Goal: Task Accomplishment & Management: Complete application form

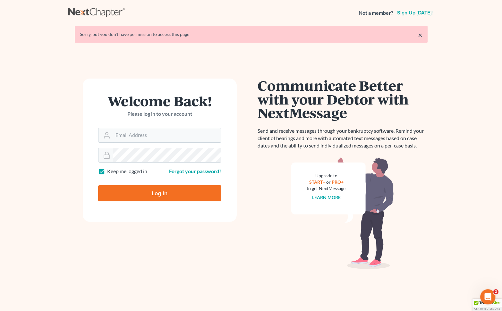
type input "[EMAIL_ADDRESS][DOMAIN_NAME]"
click at [155, 191] on input "Log In" at bounding box center [159, 194] width 123 height 16
type input "Thinking..."
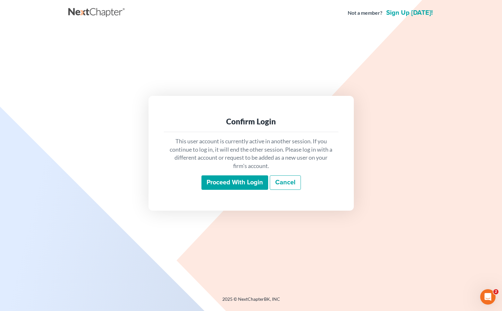
click at [225, 185] on input "Proceed with login" at bounding box center [235, 183] width 67 height 15
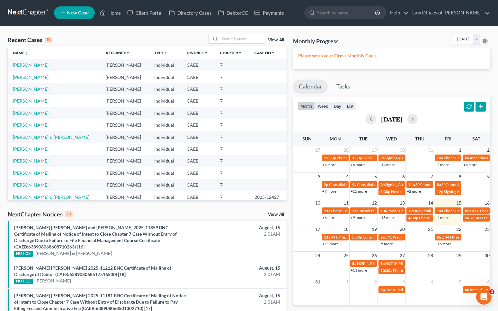
click at [439, 218] on link "+4 more" at bounding box center [442, 217] width 14 height 5
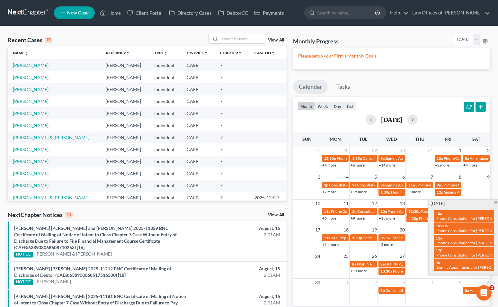
click at [427, 228] on span "21" at bounding box center [430, 230] width 6 height 8
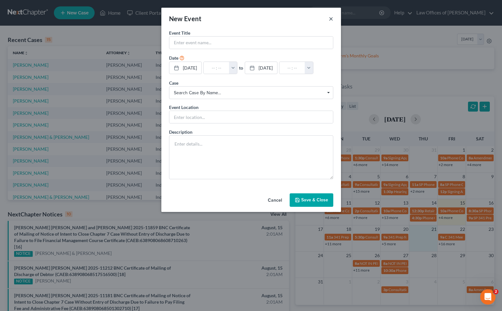
click at [330, 17] on button "×" at bounding box center [331, 19] width 4 height 8
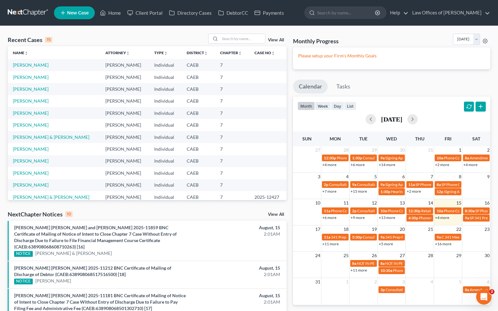
drag, startPoint x: 439, startPoint y: 217, endPoint x: 386, endPoint y: 226, distance: 54.7
click at [438, 218] on link "+4 more" at bounding box center [442, 217] width 14 height 5
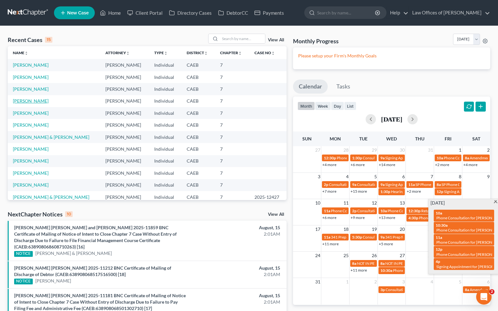
click at [35, 101] on link "[PERSON_NAME]" at bounding box center [31, 100] width 36 height 5
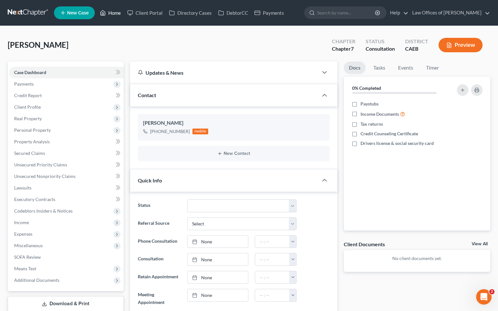
click at [113, 16] on link "Home" at bounding box center [110, 13] width 27 height 12
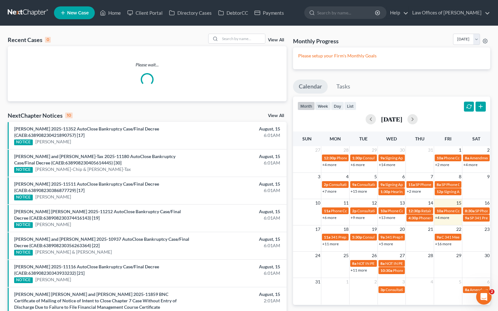
click at [438, 217] on link "+4 more" at bounding box center [442, 217] width 14 height 5
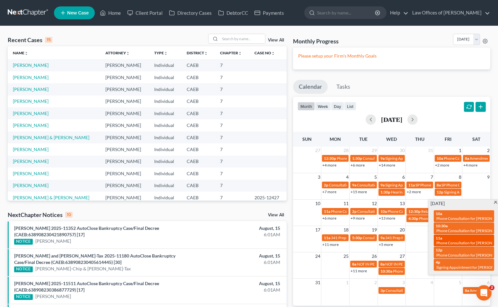
click at [445, 243] on span "Phone Consultation for [PERSON_NAME]" at bounding box center [471, 242] width 70 height 5
select select "Days"
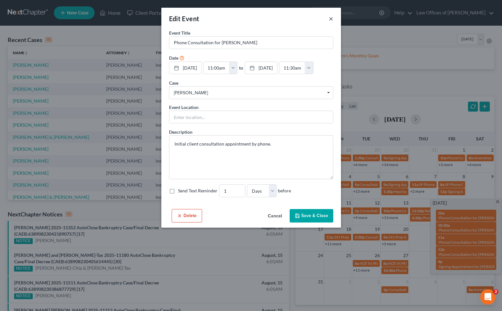
click at [332, 18] on button "×" at bounding box center [331, 19] width 4 height 8
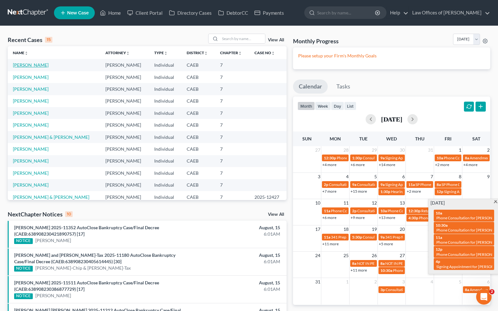
click at [19, 65] on link "[PERSON_NAME]" at bounding box center [31, 64] width 36 height 5
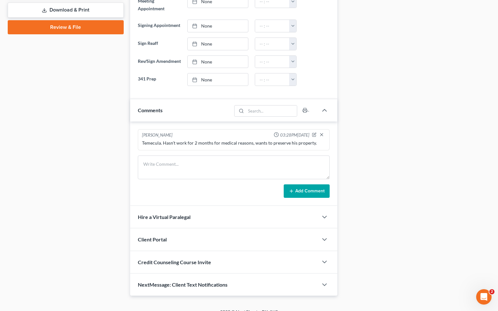
scroll to position [304, 0]
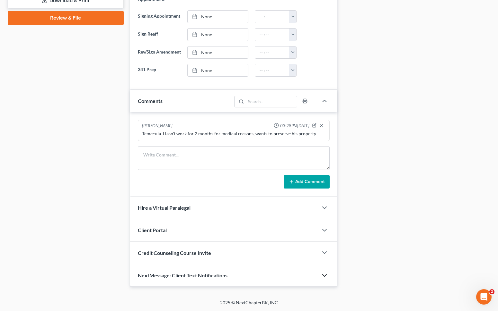
click at [326, 277] on polyline "button" at bounding box center [324, 276] width 4 height 2
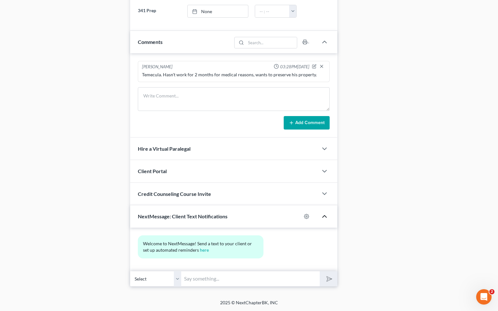
scroll to position [64, 0]
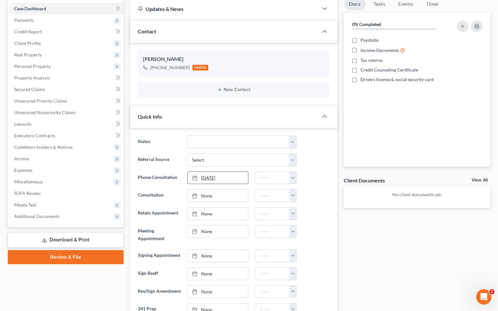
click at [206, 178] on link "[DATE]" at bounding box center [217, 178] width 60 height 12
click at [294, 179] on button "button" at bounding box center [292, 178] width 7 height 12
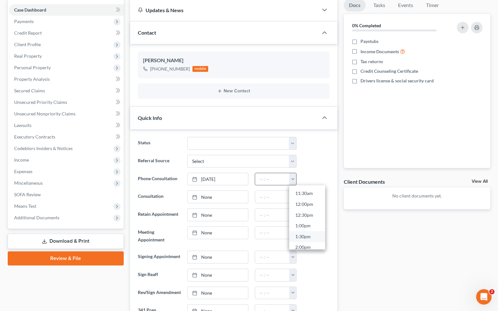
scroll to position [239, 0]
click at [309, 202] on link "11:30am" at bounding box center [307, 201] width 36 height 11
type input "11:30am"
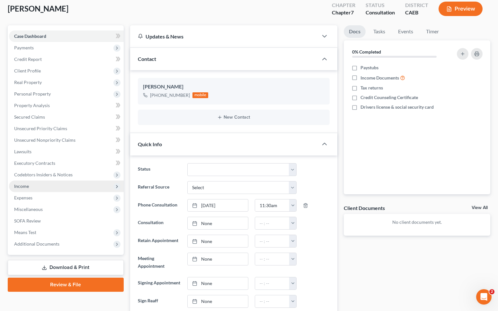
scroll to position [0, 0]
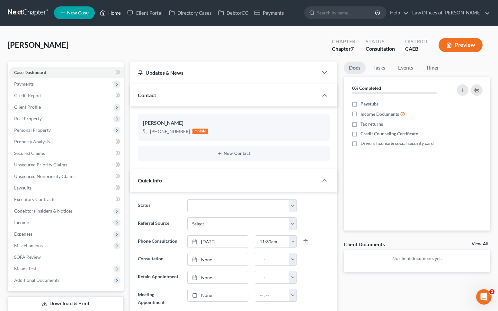
click at [116, 16] on link "Home" at bounding box center [110, 13] width 27 height 12
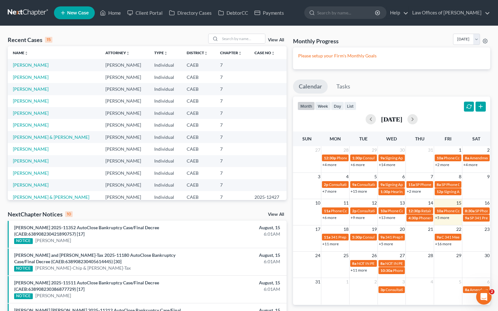
click at [439, 219] on link "+5 more" at bounding box center [442, 217] width 14 height 5
click at [39, 136] on link "[PERSON_NAME] & [PERSON_NAME]" at bounding box center [51, 136] width 76 height 5
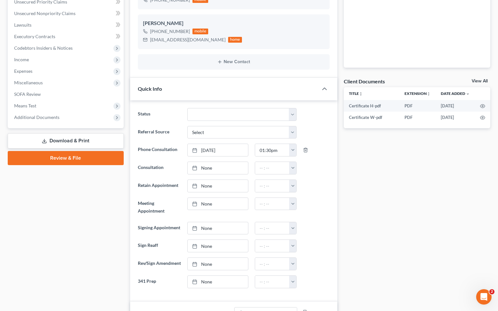
scroll to position [162, 0]
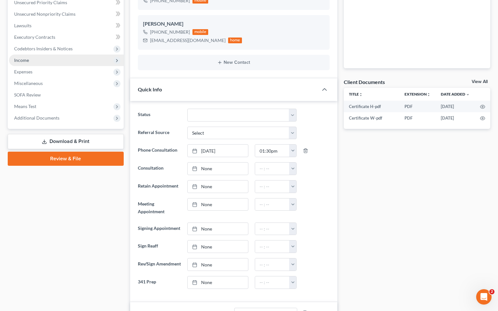
click at [30, 62] on span "Income" at bounding box center [66, 61] width 115 height 12
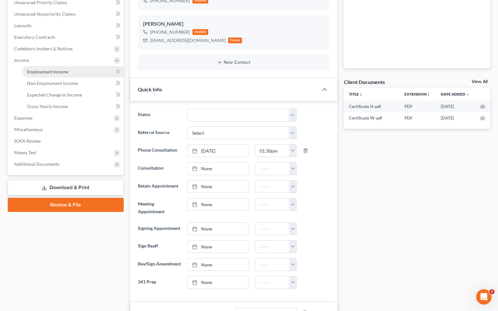
click at [63, 74] on span "Employment Income" at bounding box center [47, 71] width 41 height 5
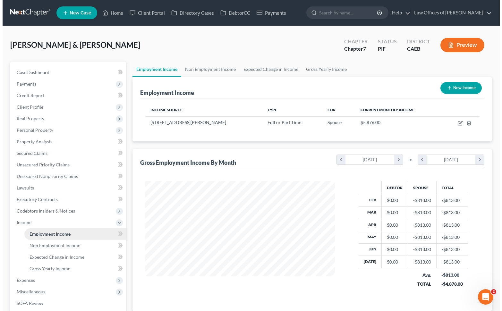
scroll to position [115, 203]
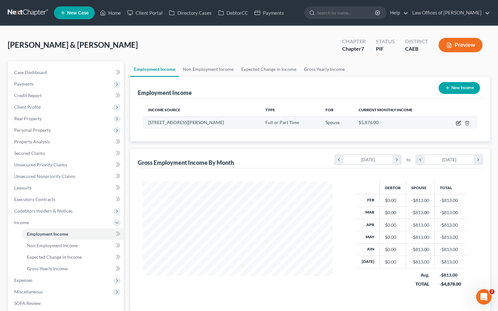
click at [457, 122] on icon "button" at bounding box center [457, 123] width 5 height 5
select select "0"
select select "4"
select select "2"
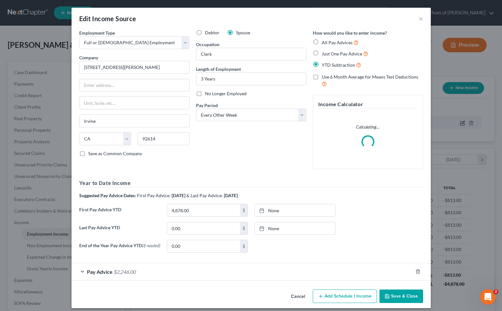
scroll to position [115, 204]
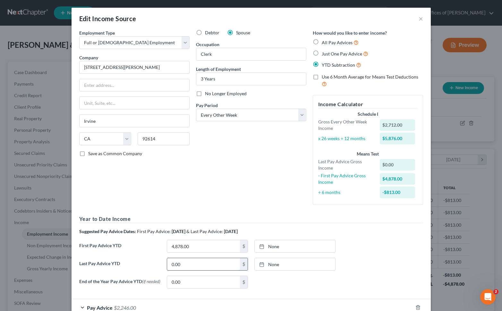
click at [195, 264] on input "0.00" at bounding box center [203, 264] width 73 height 12
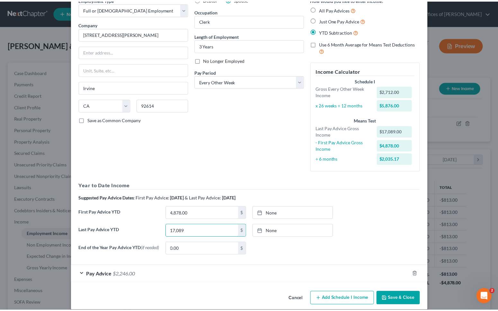
scroll to position [35, 0]
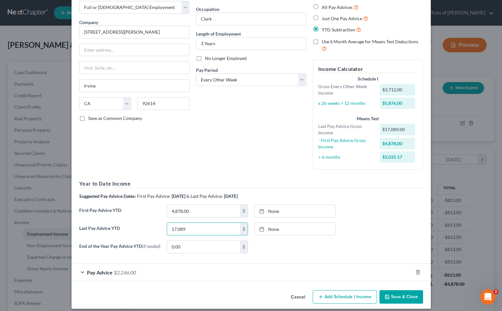
type input "17,089"
click at [400, 298] on button "Save & Close" at bounding box center [402, 296] width 44 height 13
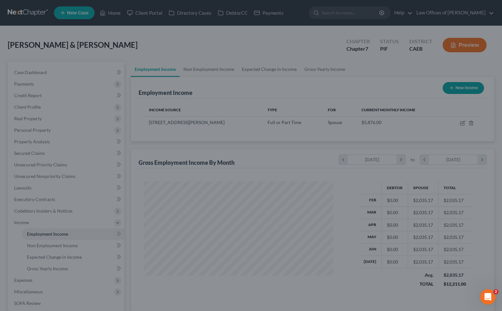
scroll to position [320872, 320785]
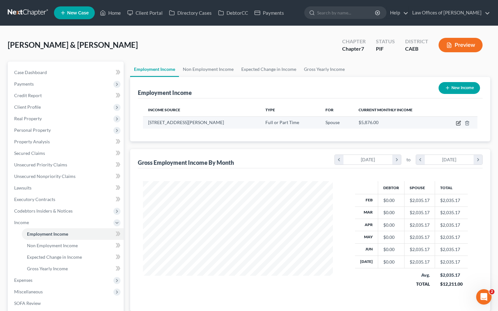
click at [459, 124] on icon "button" at bounding box center [457, 123] width 5 height 5
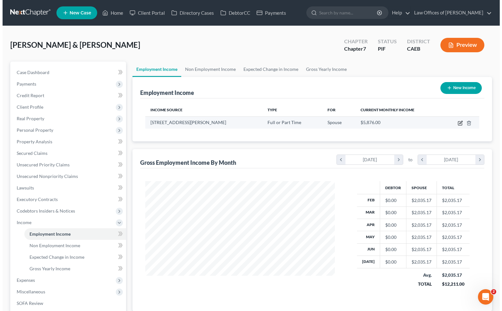
scroll to position [115, 204]
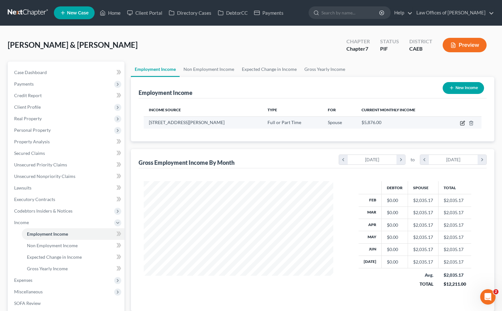
select select "0"
select select "4"
select select "2"
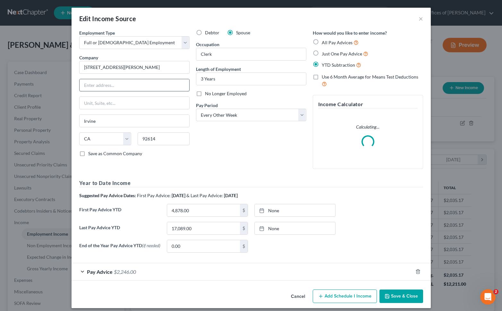
drag, startPoint x: 113, startPoint y: 89, endPoint x: 118, endPoint y: 89, distance: 5.1
click at [113, 89] on input "text" at bounding box center [135, 85] width 110 height 12
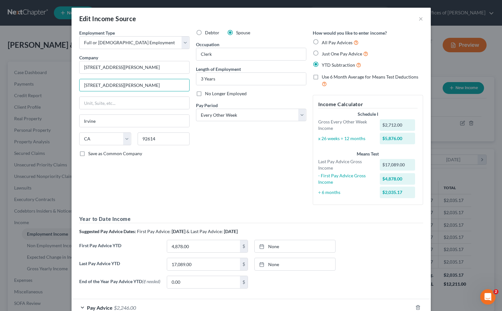
type input "[STREET_ADDRESS][PERSON_NAME]"
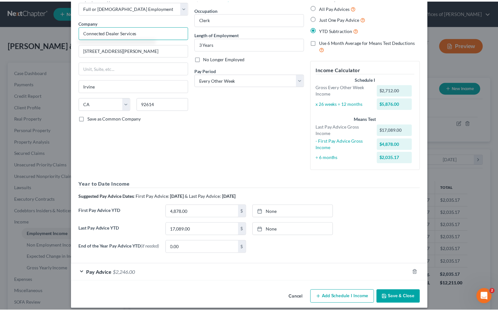
scroll to position [42, 0]
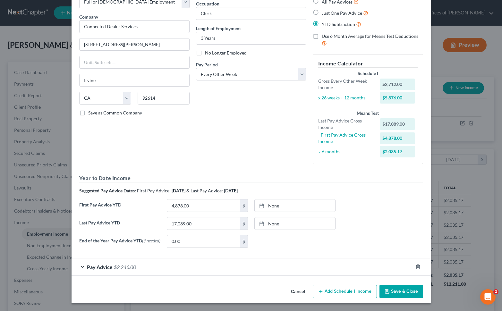
click at [412, 293] on button "Save & Close" at bounding box center [402, 291] width 44 height 13
type input "Connected Dealer Services"
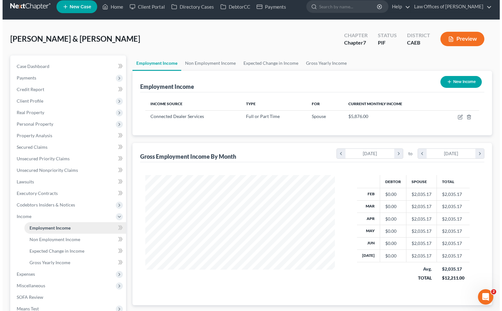
scroll to position [7, 0]
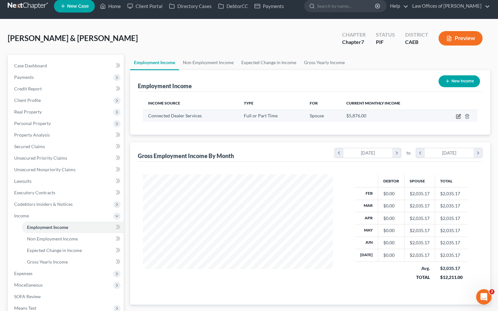
click at [460, 117] on icon "button" at bounding box center [458, 117] width 4 height 4
select select "0"
select select "4"
select select "2"
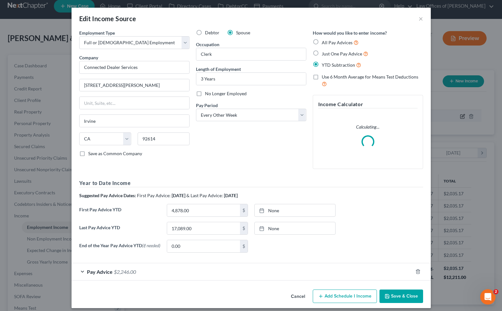
scroll to position [115, 204]
click at [142, 274] on div "Pay Advice $2,246.00" at bounding box center [243, 272] width 342 height 17
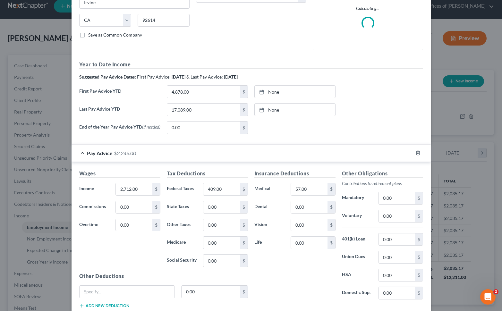
scroll to position [84, 0]
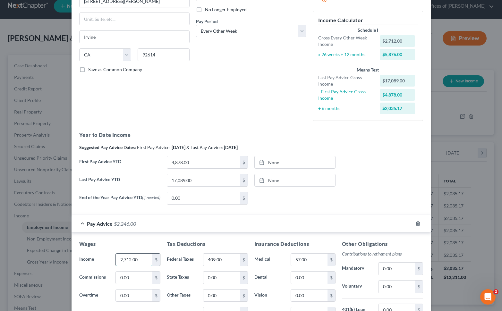
click at [143, 260] on input "2,712.00" at bounding box center [134, 260] width 36 height 12
type input "2,306."
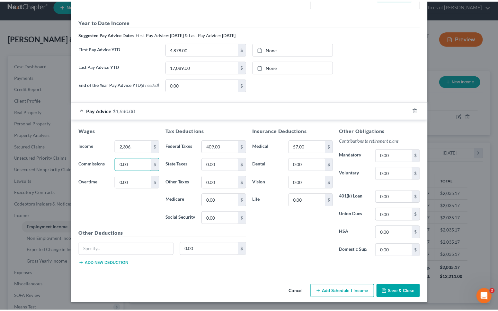
scroll to position [199, 0]
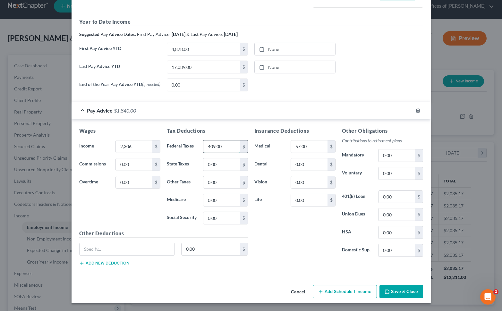
click at [224, 148] on input "409.00" at bounding box center [222, 147] width 36 height 12
type input "324"
click at [401, 293] on button "Save & Close" at bounding box center [402, 291] width 44 height 13
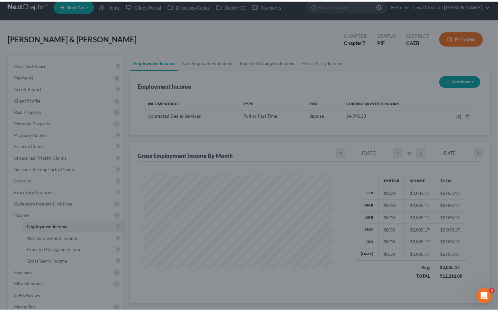
scroll to position [320872, 320785]
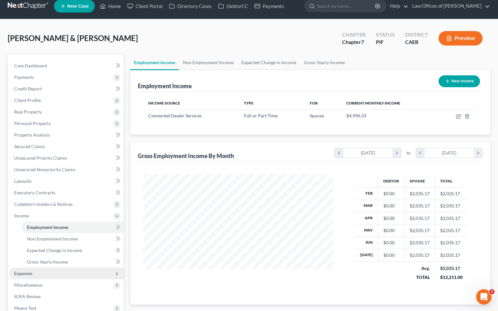
click at [47, 272] on span "Expenses" at bounding box center [66, 274] width 115 height 12
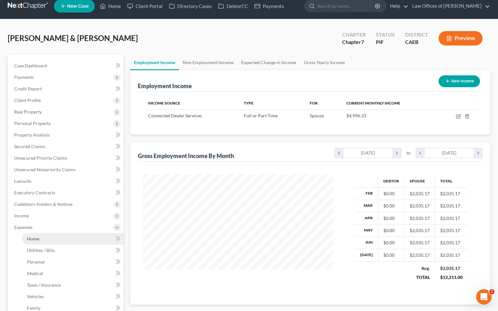
click at [52, 240] on link "Home" at bounding box center [73, 239] width 102 height 12
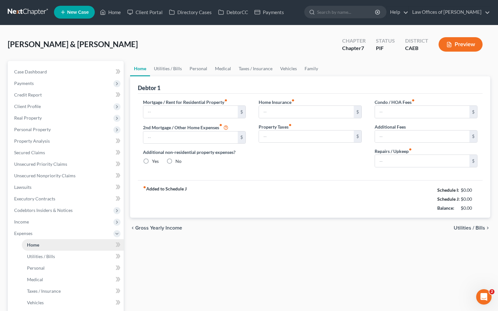
type input "1,000.00"
type input "0.00"
radio input "true"
type input "0.00"
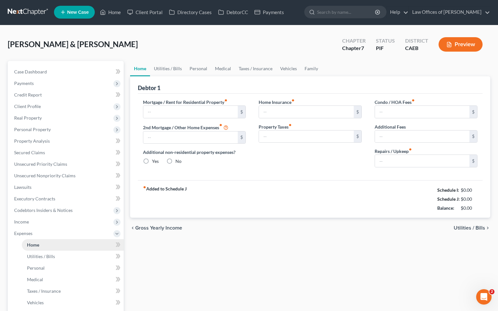
type input "0.00"
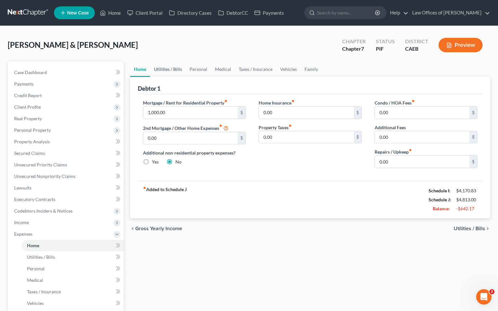
click at [172, 69] on link "Utilities / Bills" at bounding box center [168, 69] width 36 height 15
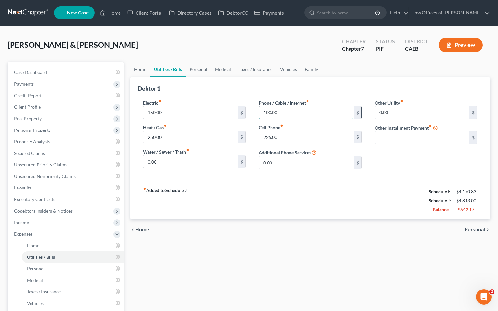
click at [294, 110] on input "100.00" at bounding box center [306, 113] width 95 height 12
click at [182, 116] on input "150.00" at bounding box center [190, 113] width 95 height 12
type input "120."
click at [200, 70] on link "Personal" at bounding box center [198, 69] width 25 height 15
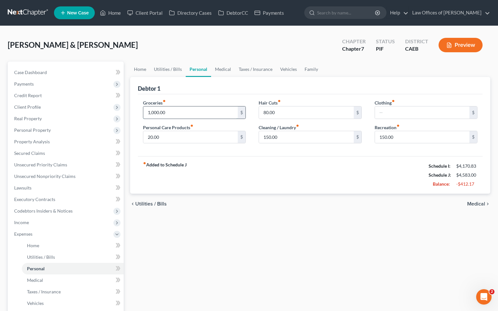
click at [177, 112] on input "1,000.00" at bounding box center [190, 113] width 95 height 12
type input "800"
click at [281, 68] on link "Vehicles" at bounding box center [288, 69] width 24 height 15
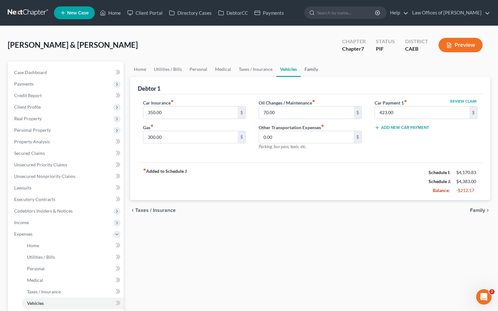
click at [305, 68] on link "Family" at bounding box center [310, 69] width 21 height 15
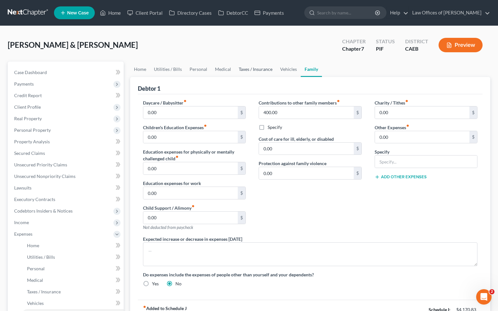
click at [258, 67] on link "Taxes / Insurance" at bounding box center [255, 69] width 41 height 15
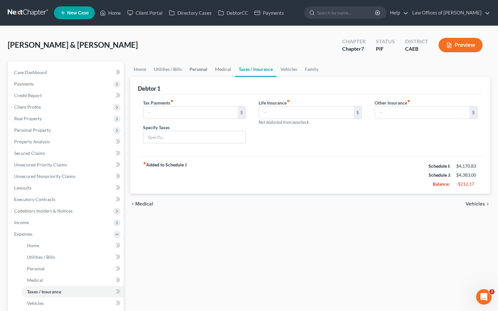
click at [195, 71] on link "Personal" at bounding box center [198, 69] width 25 height 15
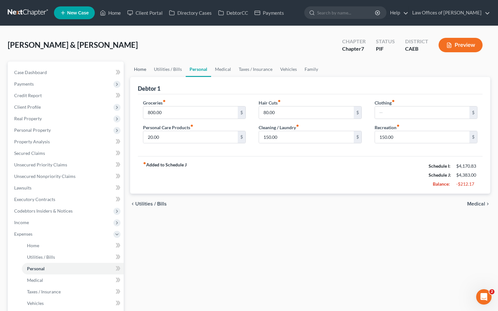
click at [143, 70] on link "Home" at bounding box center [140, 69] width 20 height 15
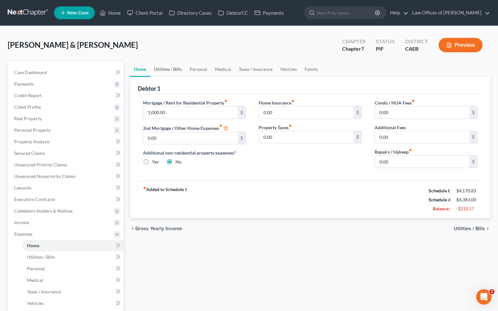
click at [162, 69] on link "Utilities / Bills" at bounding box center [168, 69] width 36 height 15
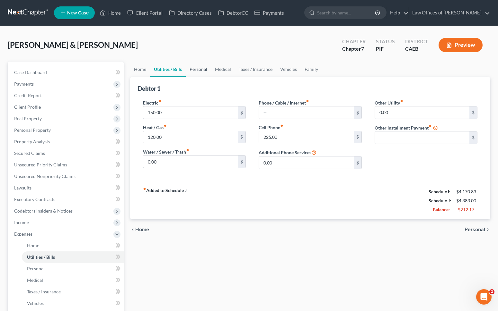
click at [196, 67] on link "Personal" at bounding box center [198, 69] width 25 height 15
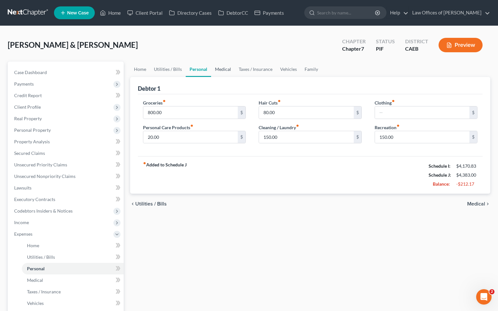
click at [224, 72] on link "Medical" at bounding box center [223, 69] width 24 height 15
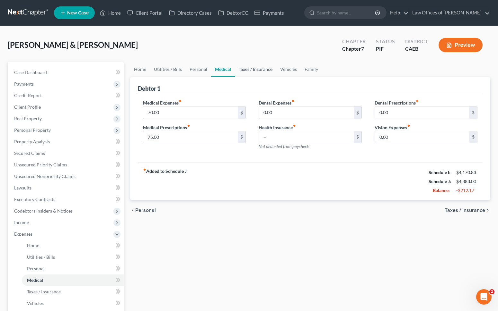
click at [247, 70] on link "Taxes / Insurance" at bounding box center [255, 69] width 41 height 15
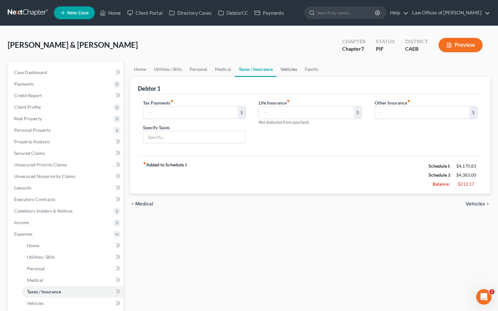
click at [290, 69] on link "Vehicles" at bounding box center [288, 69] width 24 height 15
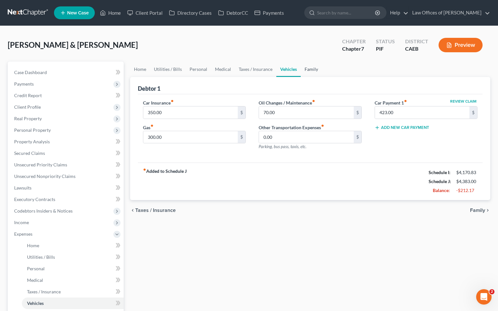
click at [304, 69] on link "Family" at bounding box center [310, 69] width 21 height 15
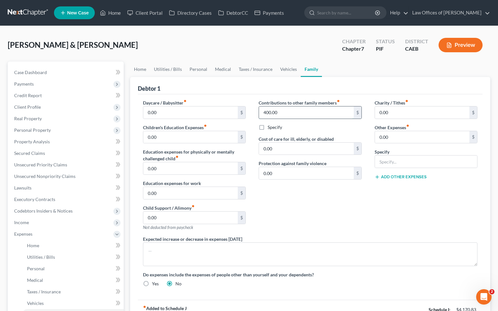
click at [297, 108] on input "400.00" at bounding box center [306, 113] width 95 height 12
click at [202, 70] on link "Personal" at bounding box center [198, 69] width 25 height 15
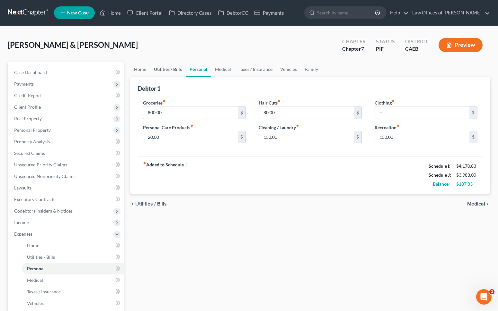
click at [168, 70] on link "Utilities / Bills" at bounding box center [168, 69] width 36 height 15
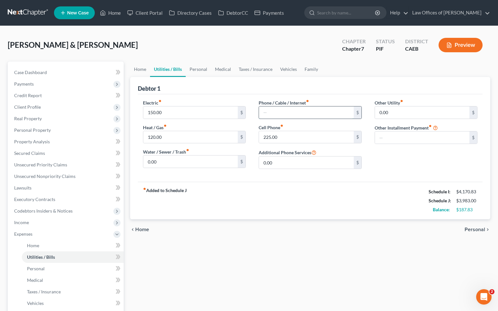
click at [276, 112] on input "text" at bounding box center [306, 113] width 95 height 12
type input "95"
click at [174, 113] on input "150.00" at bounding box center [190, 113] width 95 height 12
type input "175."
click at [198, 71] on link "Personal" at bounding box center [198, 69] width 25 height 15
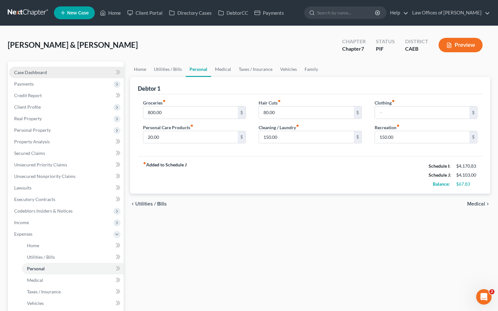
click at [61, 71] on link "Case Dashboard" at bounding box center [66, 73] width 115 height 12
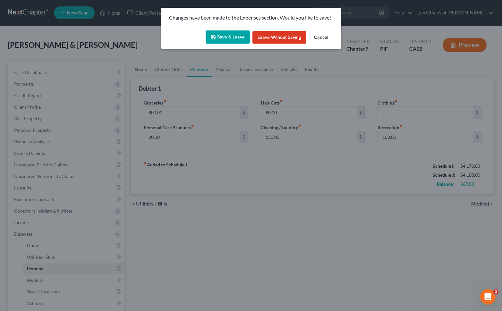
click at [219, 40] on button "Save & Leave" at bounding box center [228, 36] width 44 height 13
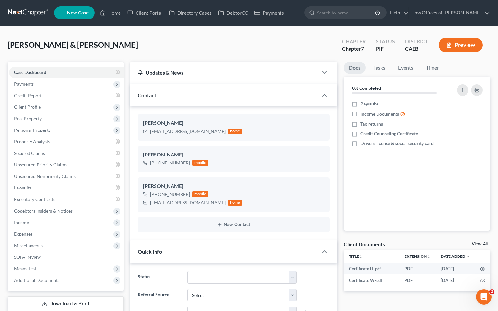
scroll to position [1254, 0]
click at [33, 223] on span "Income" at bounding box center [66, 223] width 115 height 12
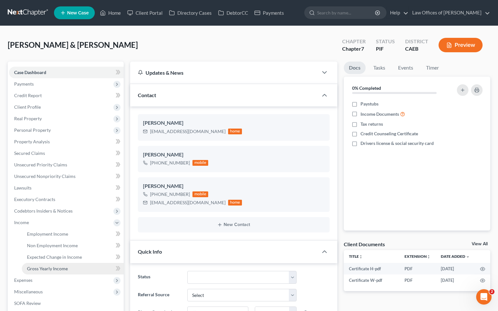
click at [51, 269] on span "Gross Yearly Income" at bounding box center [47, 268] width 41 height 5
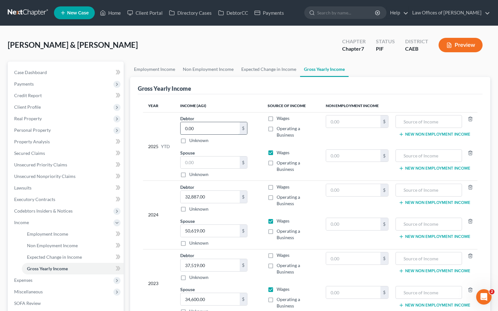
click at [207, 123] on input "0.00" at bounding box center [209, 128] width 59 height 12
type input "0"
click at [210, 164] on input "text" at bounding box center [209, 163] width 59 height 12
type input "17,089."
click at [276, 187] on label "Wages" at bounding box center [282, 187] width 13 height 6
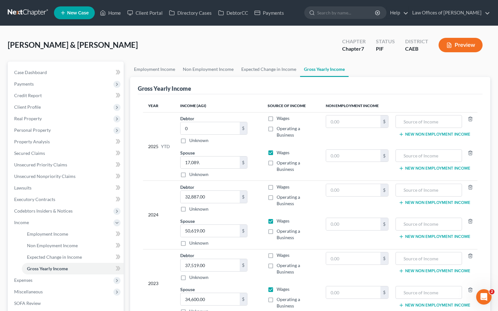
click at [279, 187] on input "Wages" at bounding box center [281, 186] width 4 height 4
checkbox input "true"
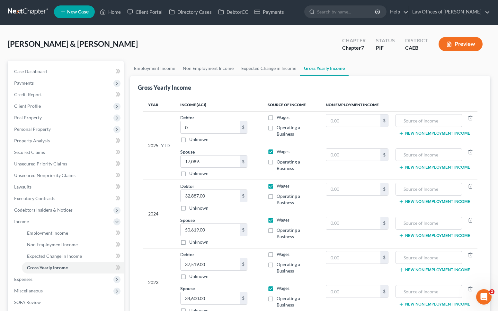
scroll to position [1, 0]
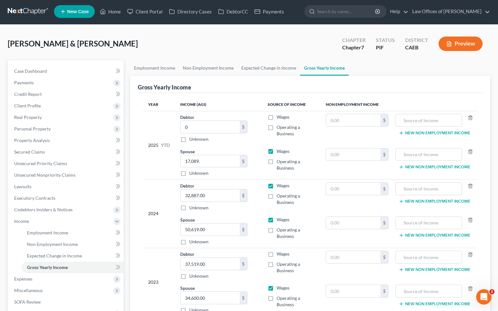
click at [276, 254] on label "Wages" at bounding box center [282, 254] width 13 height 6
click at [279, 254] on input "Wages" at bounding box center [281, 253] width 4 height 4
checkbox input "true"
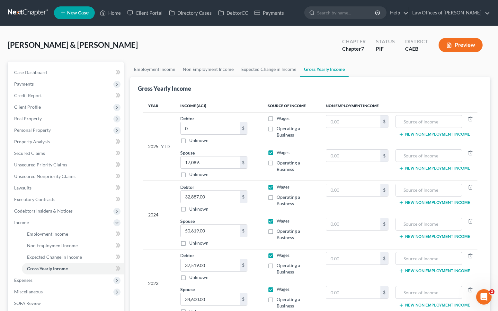
scroll to position [26, 0]
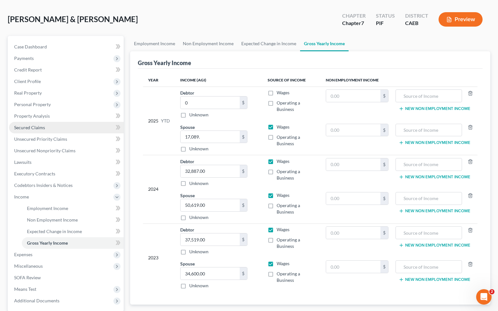
click at [58, 128] on link "Secured Claims" at bounding box center [66, 128] width 115 height 12
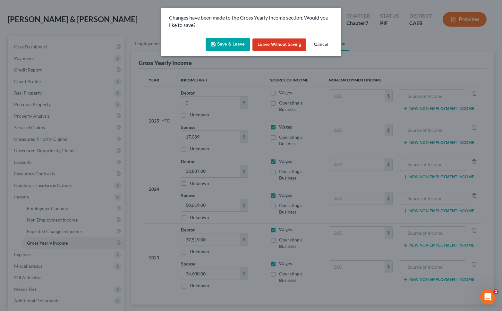
click at [225, 44] on button "Save & Leave" at bounding box center [228, 44] width 44 height 13
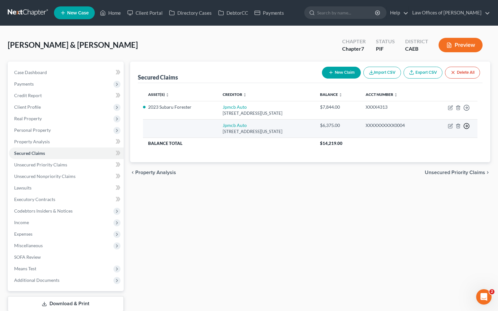
click at [465, 111] on icon "button" at bounding box center [466, 108] width 6 height 6
click at [439, 142] on link "Move to F" at bounding box center [437, 141] width 54 height 11
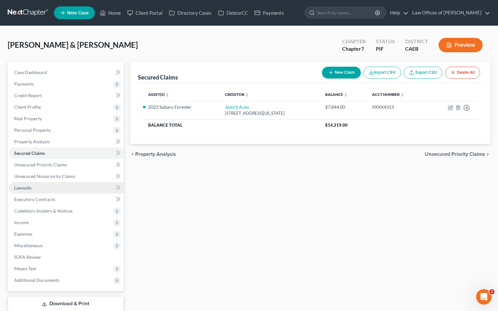
click at [19, 189] on span "Lawsuits" at bounding box center [22, 187] width 17 height 5
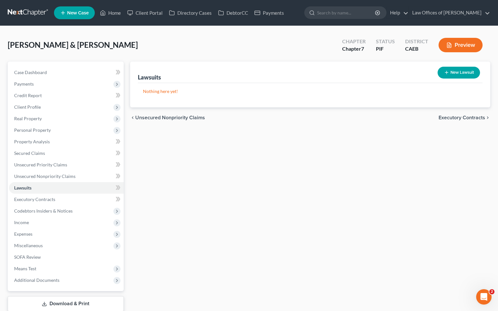
click at [456, 74] on button "New Lawsuit" at bounding box center [458, 73] width 42 height 12
select select "0"
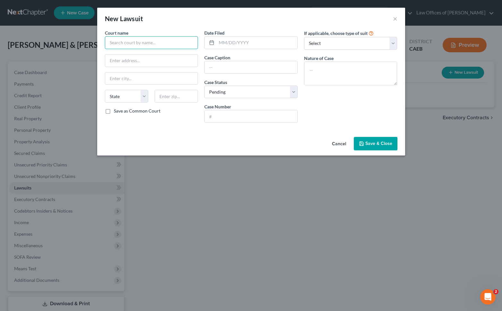
click at [135, 45] on input "text" at bounding box center [151, 42] width 93 height 13
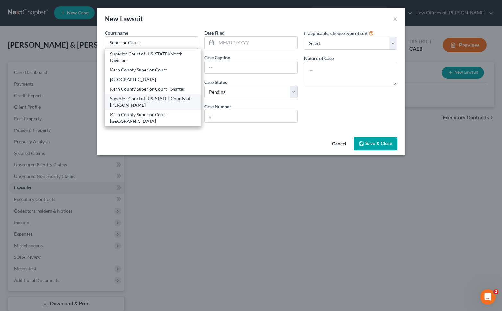
click at [136, 106] on div "Superior Court of [US_STATE], County of [PERSON_NAME]" at bounding box center [153, 102] width 86 height 13
type input "Superior Court of [US_STATE], County of [PERSON_NAME]"
type input "[STREET_ADDRESS]"
type input "[GEOGRAPHIC_DATA]"
select select "4"
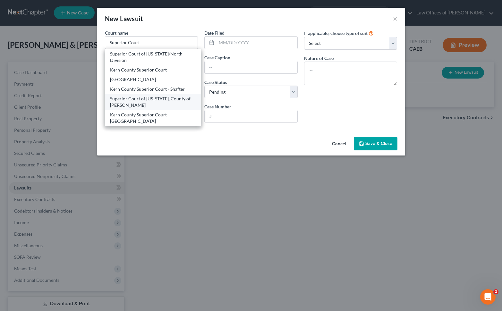
type input "93301"
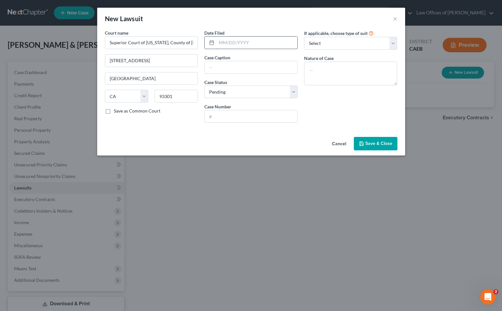
click at [259, 40] on input "text" at bounding box center [257, 43] width 81 height 12
type input "[DATE]"
type input "Capital One Vs. [PERSON_NAME]"
type input "BCL-25-016247"
click at [328, 71] on textarea at bounding box center [350, 74] width 93 height 24
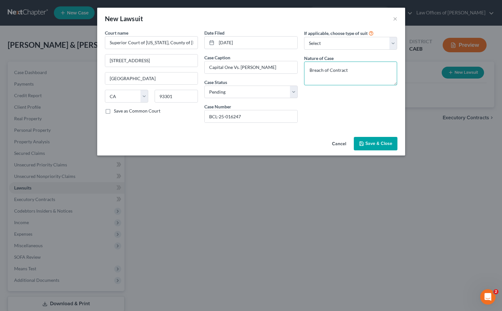
type textarea "Breach of Contract"
click at [367, 142] on span "Save & Close" at bounding box center [379, 143] width 27 height 5
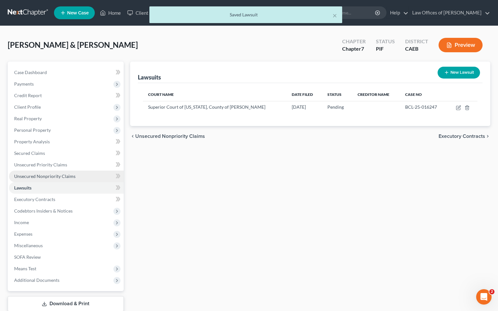
click at [32, 178] on span "Unsecured Nonpriority Claims" at bounding box center [44, 176] width 61 height 5
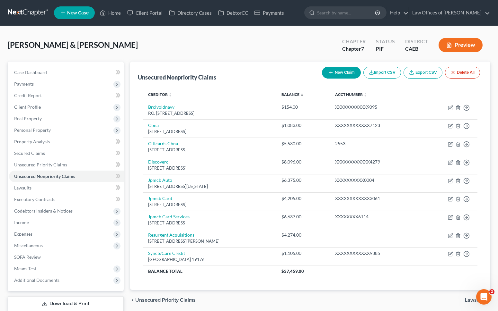
click at [334, 74] on button "New Claim" at bounding box center [341, 73] width 39 height 12
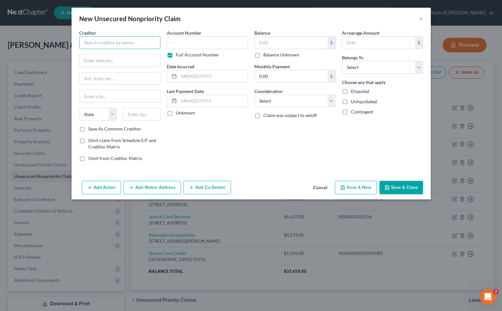
click at [88, 44] on input "text" at bounding box center [119, 42] width 81 height 13
type input "Capital One c/[PERSON_NAME] & Hammer"
type input "PO BOX 900006"
type input "98009"
type input "Bellevue"
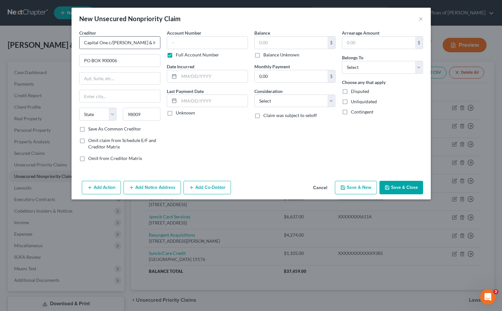
select select "50"
click at [264, 55] on label "Balance Unknown" at bounding box center [282, 55] width 36 height 6
click at [266, 55] on input "Balance Unknown" at bounding box center [268, 54] width 4 height 4
checkbox input "true"
type input "0.00"
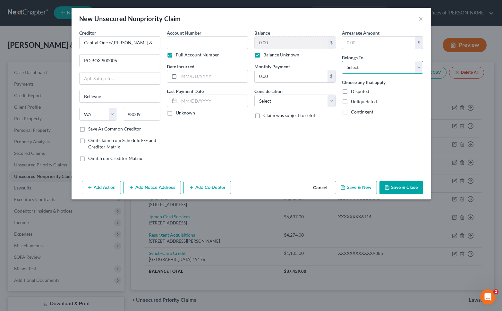
click at [418, 68] on select "Select Debtor 1 Only Debtor 2 Only Debtor 1 And Debtor 2 Only At Least One Of T…" at bounding box center [382, 67] width 81 height 13
select select "0"
click at [412, 187] on button "Save & Close" at bounding box center [402, 187] width 44 height 13
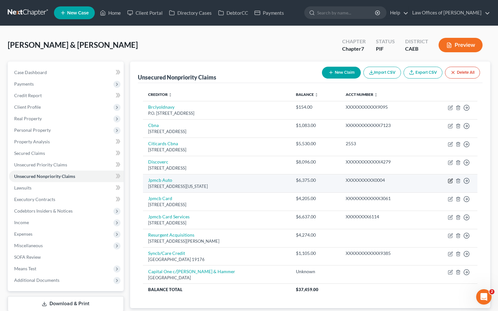
click at [449, 180] on icon "button" at bounding box center [449, 180] width 5 height 5
select select "19"
select select "0"
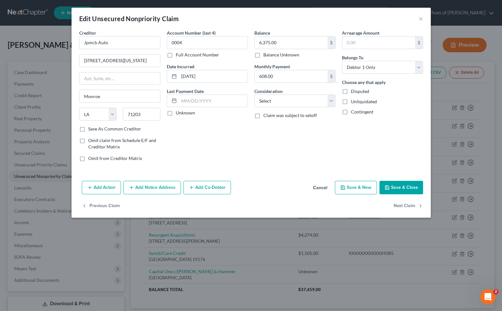
click at [159, 189] on button "Add Notice Address" at bounding box center [152, 187] width 57 height 13
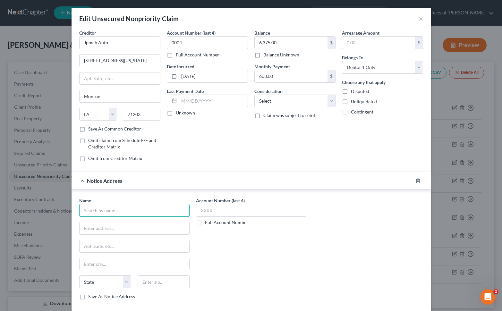
click at [127, 206] on input "text" at bounding box center [134, 210] width 110 height 13
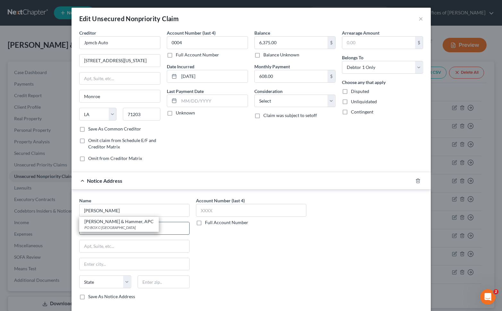
drag, startPoint x: 121, startPoint y: 229, endPoint x: 125, endPoint y: 228, distance: 4.2
click at [120, 229] on div "PO BOX C-[GEOGRAPHIC_DATA]" at bounding box center [118, 227] width 69 height 5
type input "[PERSON_NAME] & Hammer, APC"
type input "PO BOX C-90006"
type input "Bellevue"
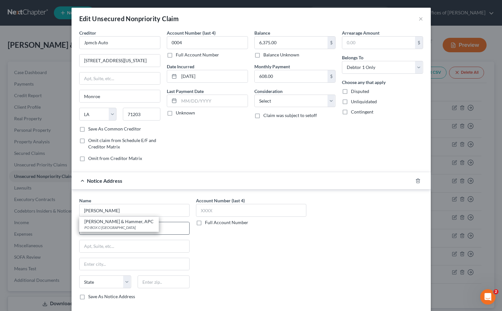
select select "50"
type input "98009"
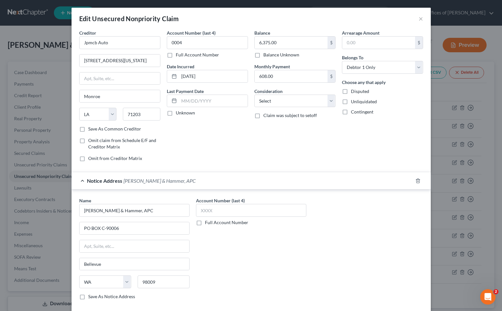
scroll to position [53, 0]
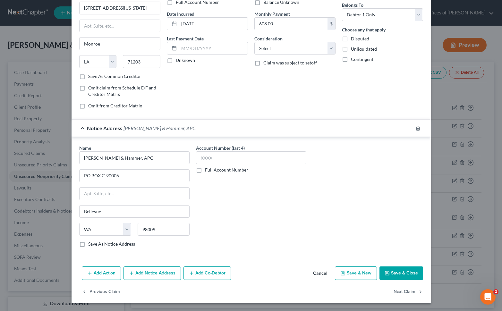
click at [409, 274] on button "Save & Close" at bounding box center [402, 273] width 44 height 13
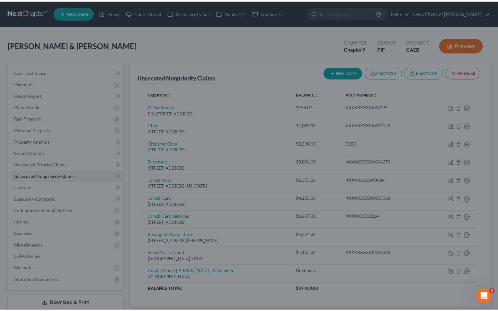
scroll to position [0, 0]
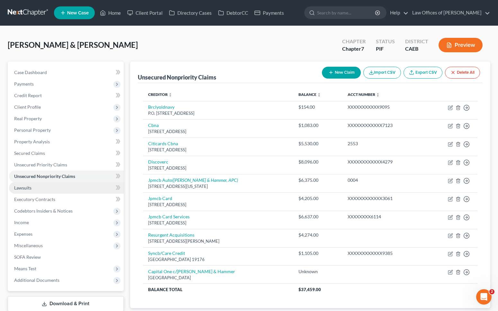
click at [37, 189] on link "Lawsuits" at bounding box center [66, 188] width 115 height 12
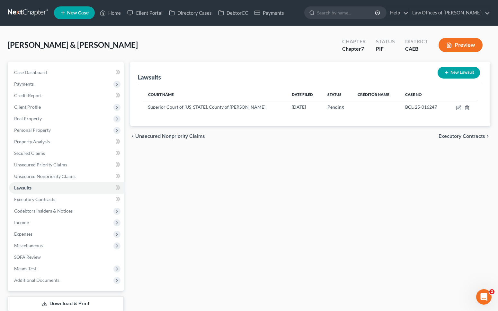
click at [450, 74] on button "New Lawsuit" at bounding box center [458, 73] width 42 height 12
select select "0"
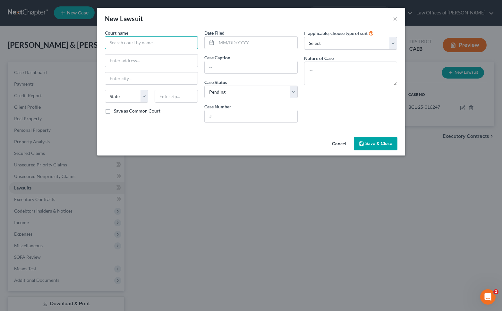
click at [149, 43] on input "text" at bounding box center [151, 42] width 93 height 13
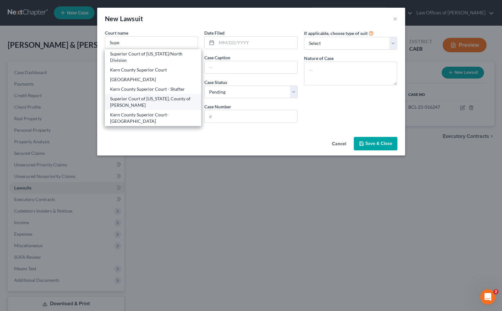
click at [143, 104] on div "Superior Court of [US_STATE], County of [PERSON_NAME]" at bounding box center [153, 102] width 86 height 13
type input "Superior Court of [US_STATE], County of [PERSON_NAME]"
type input "[STREET_ADDRESS]"
type input "[GEOGRAPHIC_DATA]"
select select "4"
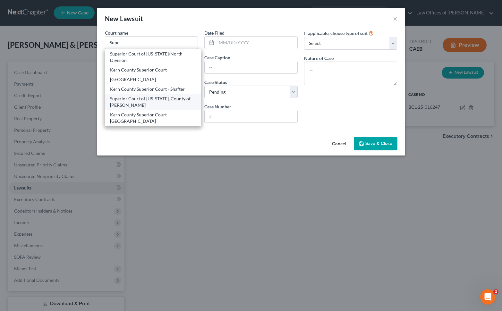
type input "93301"
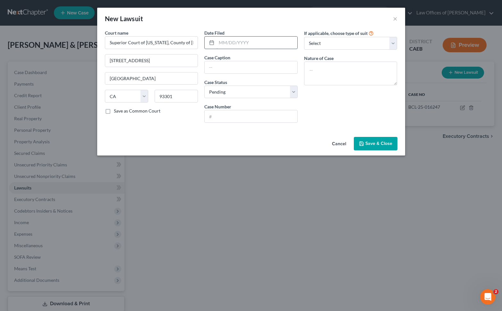
click at [278, 44] on input "text" at bounding box center [257, 43] width 81 height 12
type input "[DATE]"
type input "[PERSON_NAME] [PERSON_NAME] Bank Vs. [PERSON_NAME]"
type input "BCL-25-015646"
type textarea "Breach of Contract"
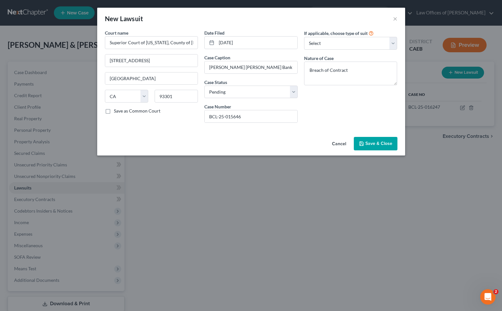
click at [374, 143] on span "Save & Close" at bounding box center [379, 143] width 27 height 5
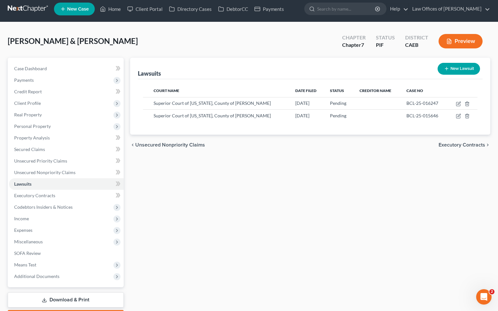
scroll to position [19, 0]
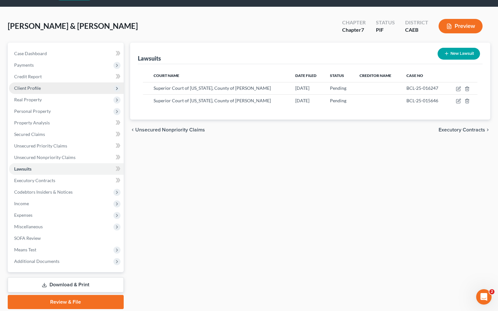
click at [43, 87] on span "Client Profile" at bounding box center [66, 88] width 115 height 12
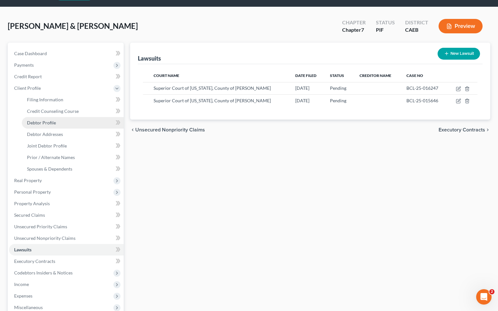
click at [65, 122] on link "Debtor Profile" at bounding box center [73, 123] width 102 height 12
select select "1"
select select "2"
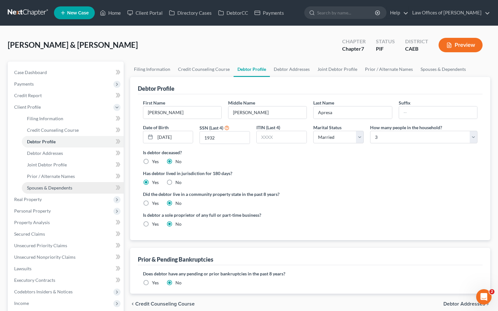
click at [73, 186] on link "Spouses & Dependents" at bounding box center [73, 188] width 102 height 12
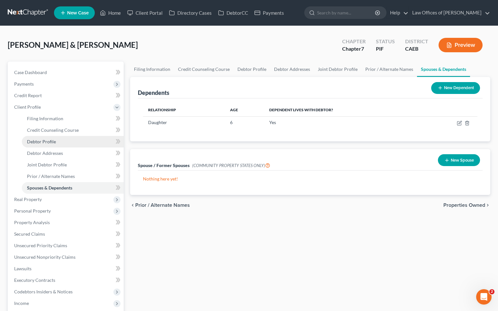
click at [71, 143] on link "Debtor Profile" at bounding box center [73, 142] width 102 height 12
select select "1"
select select "2"
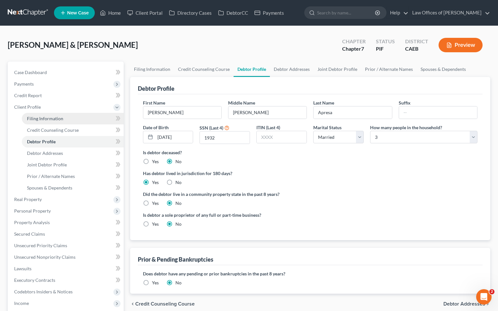
click at [68, 119] on link "Filing Information" at bounding box center [73, 119] width 102 height 12
select select "1"
select select "0"
select select "4"
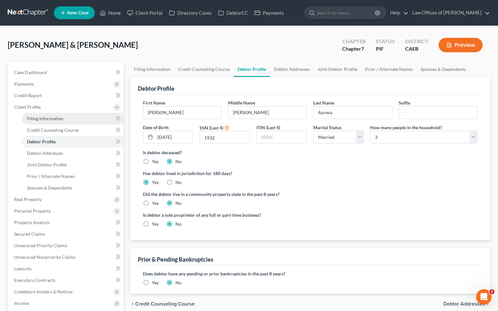
select select "0"
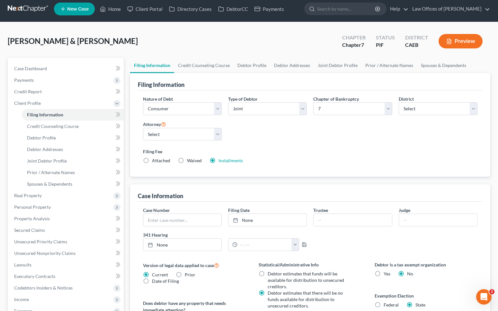
scroll to position [6, 0]
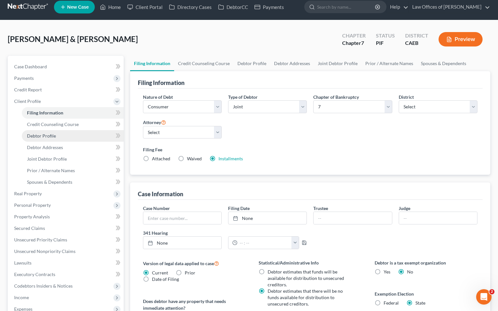
click at [71, 138] on link "Debtor Profile" at bounding box center [73, 136] width 102 height 12
select select "1"
select select "2"
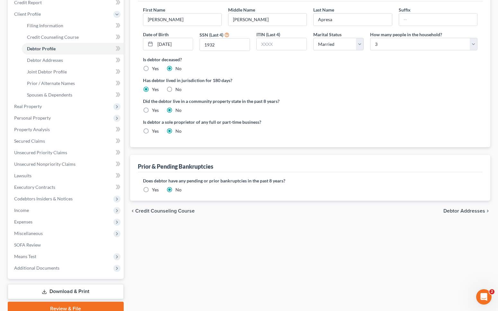
scroll to position [81, 0]
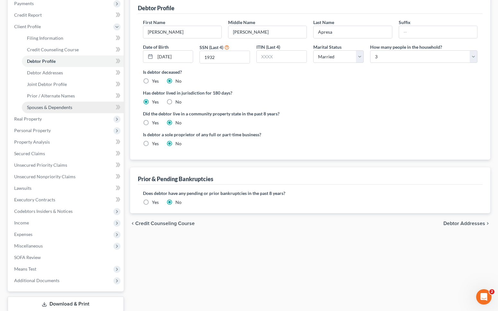
click at [78, 108] on link "Spouses & Dependents" at bounding box center [73, 108] width 102 height 12
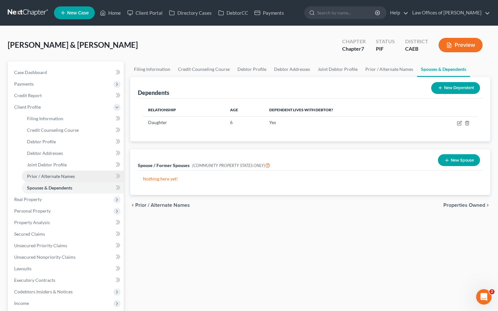
click at [75, 177] on link "Prior / Alternate Names" at bounding box center [73, 177] width 102 height 12
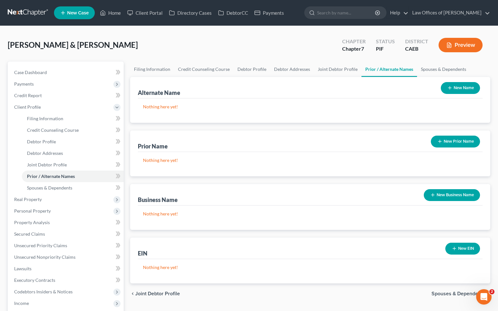
click at [452, 90] on button "New Name" at bounding box center [459, 88] width 39 height 12
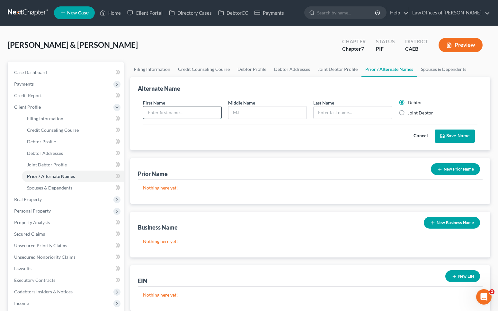
click at [159, 114] on input "text" at bounding box center [182, 113] width 78 height 12
type input "[PERSON_NAME]"
click at [407, 113] on label "Joint Debtor" at bounding box center [419, 113] width 25 height 6
click at [410, 113] on input "Joint Debtor" at bounding box center [412, 112] width 4 height 4
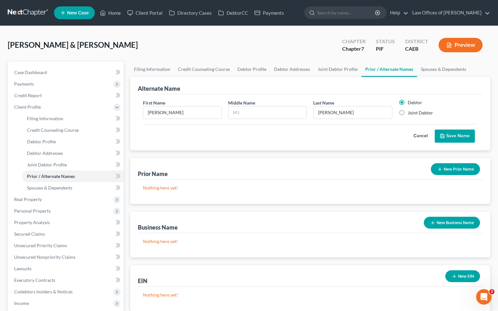
radio input "true"
radio input "false"
click at [446, 135] on button "Save Name" at bounding box center [454, 136] width 40 height 13
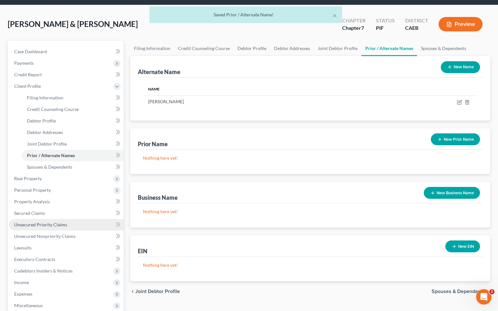
scroll to position [121, 0]
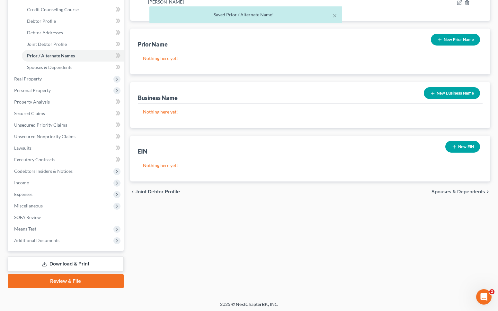
click at [70, 261] on link "Download & Print" at bounding box center [66, 264] width 116 height 15
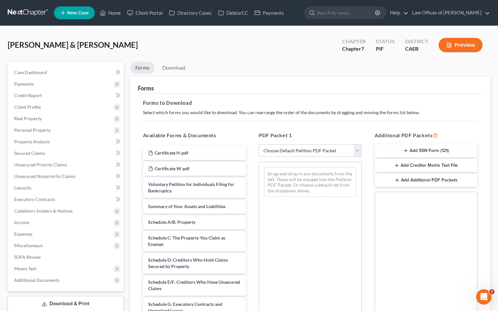
click at [358, 150] on select "Choose Default Petition PDF Packet Complete Bankruptcy Petition (all forms and …" at bounding box center [309, 150] width 103 height 13
select select "4"
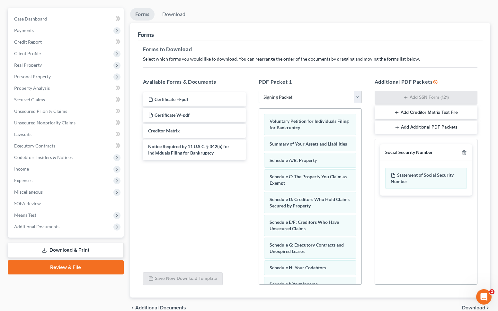
scroll to position [56, 0]
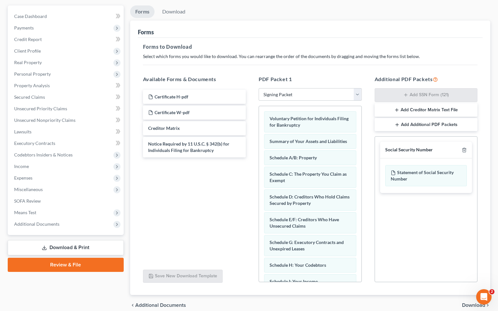
click at [464, 306] on span "Download" at bounding box center [473, 305] width 23 height 5
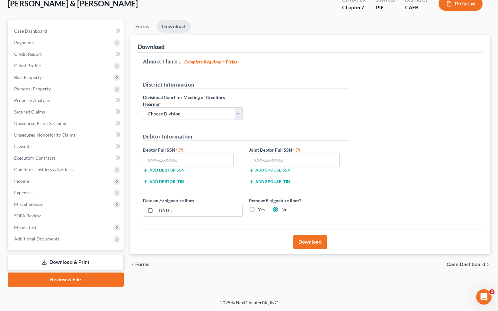
scroll to position [41, 0]
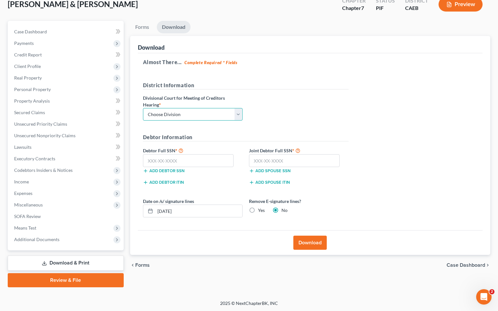
click at [238, 111] on select "Choose Division Fresno Modesto [GEOGRAPHIC_DATA]" at bounding box center [193, 114] width 100 height 13
select select "0"
click at [194, 161] on input "text" at bounding box center [188, 160] width 91 height 13
click at [186, 158] on input "text" at bounding box center [188, 160] width 91 height 13
type input "605-68-1932"
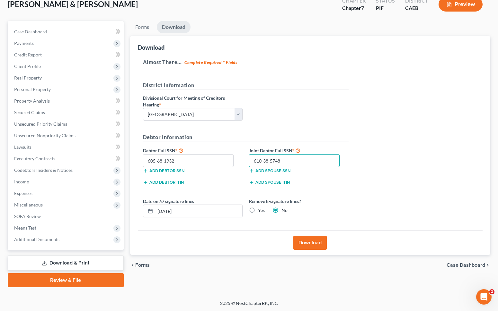
type input "610-38-5748"
click at [317, 243] on button "Download" at bounding box center [309, 243] width 33 height 14
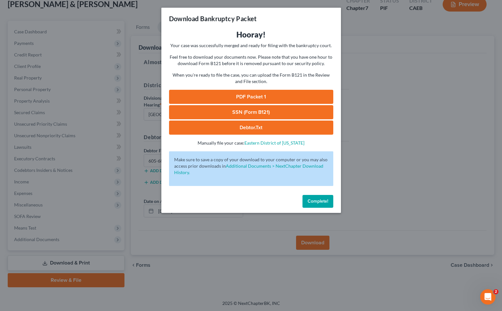
click at [261, 99] on link "PDF Packet 1" at bounding box center [251, 97] width 164 height 14
click at [250, 112] on link "SSN (Form B121)" at bounding box center [251, 112] width 164 height 14
click at [242, 100] on link "PDF Packet 1" at bounding box center [251, 97] width 164 height 14
click at [320, 204] on span "Complete!" at bounding box center [318, 201] width 21 height 5
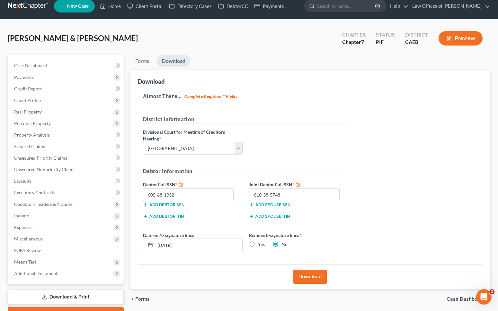
scroll to position [0, 0]
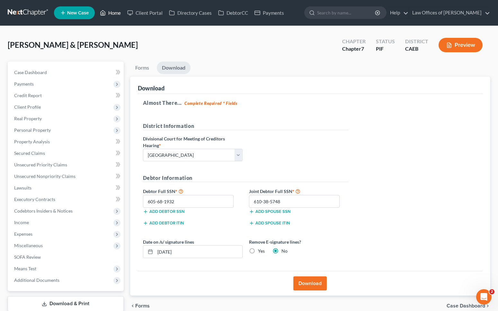
click at [118, 14] on link "Home" at bounding box center [110, 13] width 27 height 12
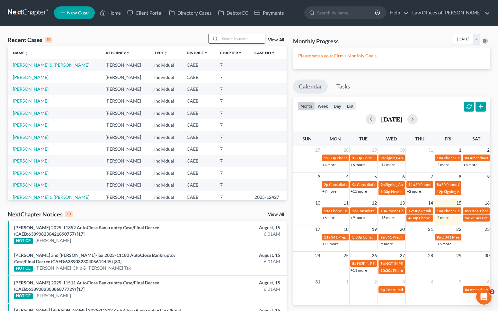
click at [241, 41] on input "search" at bounding box center [242, 38] width 45 height 9
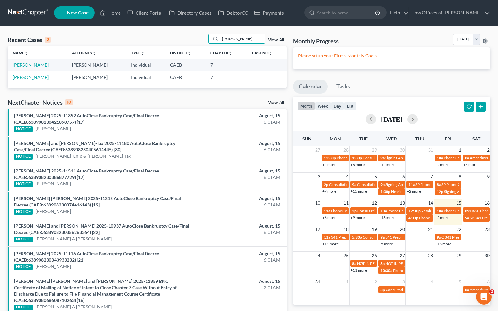
type input "[PERSON_NAME]"
click at [48, 65] on link "[PERSON_NAME]" at bounding box center [31, 64] width 36 height 5
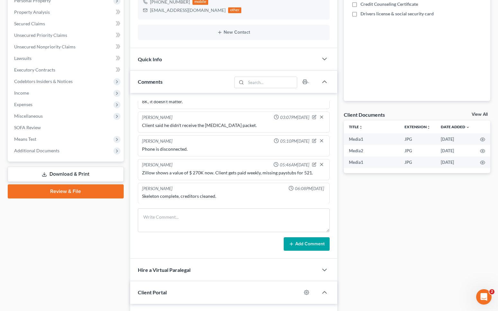
scroll to position [130, 0]
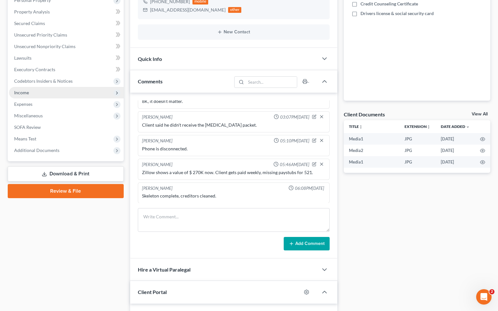
click at [33, 96] on span "Income" at bounding box center [66, 93] width 115 height 12
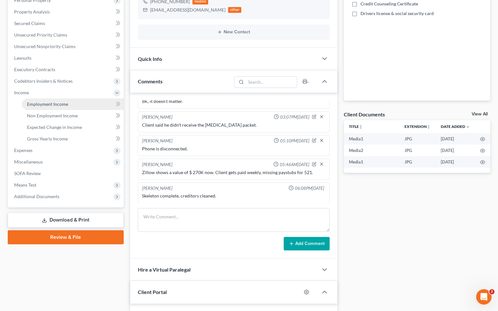
click at [40, 103] on span "Employment Income" at bounding box center [47, 103] width 41 height 5
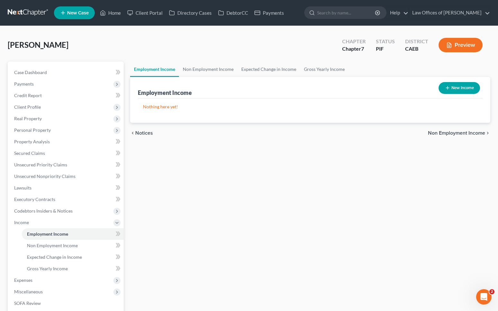
click at [453, 89] on button "New Income" at bounding box center [458, 88] width 41 height 12
select select "0"
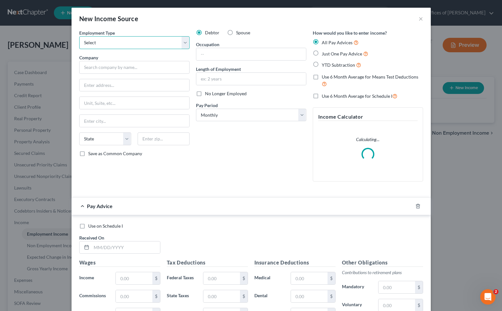
click at [185, 40] on select "Select Full or [DEMOGRAPHIC_DATA] Employment Self Employment" at bounding box center [134, 42] width 110 height 13
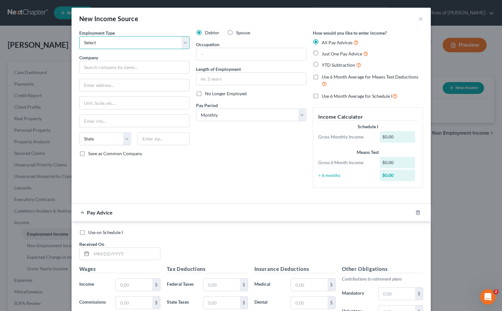
select select "0"
click at [127, 66] on input "text" at bounding box center [134, 67] width 110 height 13
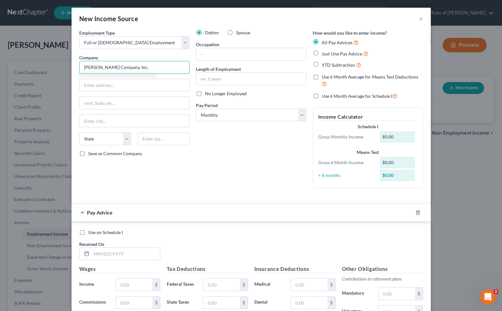
type input "[PERSON_NAME] Company, Inc."
type input "PO BOX 41105"
type input "93384"
type input "[GEOGRAPHIC_DATA]"
select select "4"
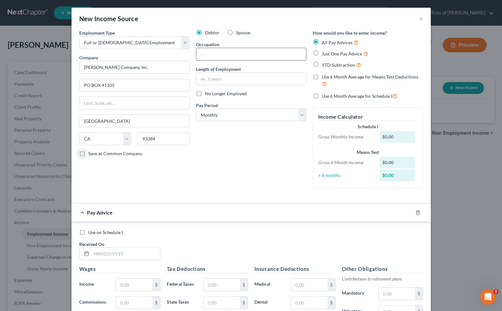
click at [207, 51] on input "text" at bounding box center [251, 54] width 110 height 12
type input "Laborer"
type input "2 Years"
click at [231, 51] on input "Laborer" at bounding box center [251, 54] width 110 height 12
type input "L"
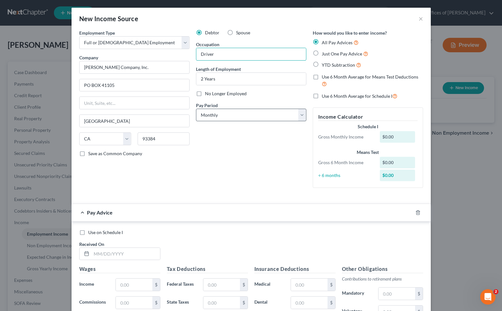
type input "Driver"
click at [298, 115] on select "Select Monthly Twice Monthly Every Other Week Weekly" at bounding box center [251, 115] width 110 height 13
select select "3"
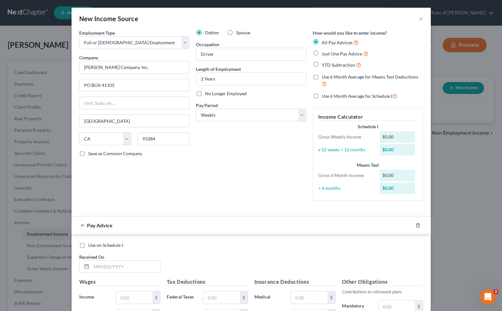
click at [322, 64] on label "YTD Subtraction" at bounding box center [341, 64] width 39 height 7
click at [325, 64] on input "YTD Subtraction" at bounding box center [327, 63] width 4 height 4
radio input "true"
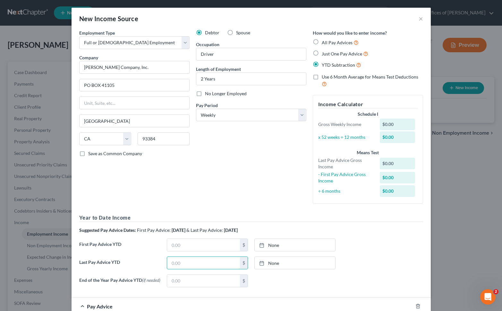
drag, startPoint x: 196, startPoint y: 263, endPoint x: 259, endPoint y: 253, distance: 64.3
click at [196, 263] on input "text" at bounding box center [203, 263] width 73 height 12
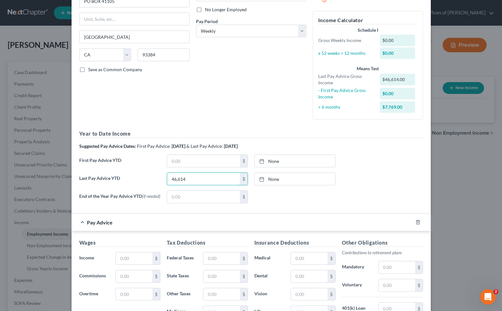
scroll to position [85, 0]
type input "46,614"
click at [142, 259] on input "text" at bounding box center [134, 258] width 36 height 12
type input "1,285."
type input "77"
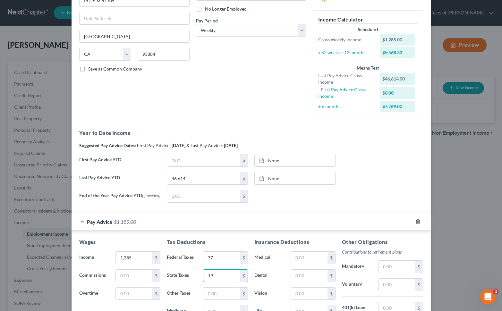
type input "19"
type input "75"
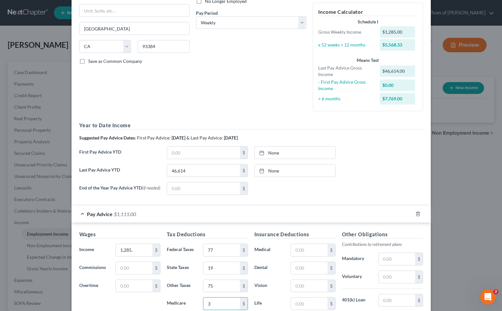
type input "3"
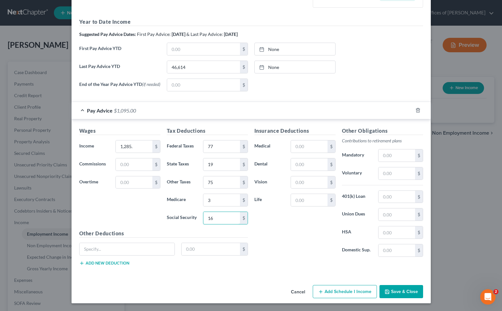
type input "16"
drag, startPoint x: 395, startPoint y: 250, endPoint x: 426, endPoint y: 248, distance: 30.3
click at [396, 250] on input "text" at bounding box center [397, 251] width 36 height 12
type input "52.38"
